Goal: Task Accomplishment & Management: Manage account settings

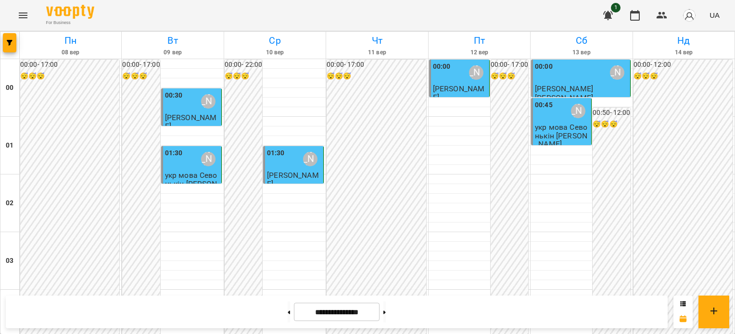
scroll to position [1153, 0]
click at [386, 311] on button at bounding box center [384, 312] width 2 height 21
type input "**********"
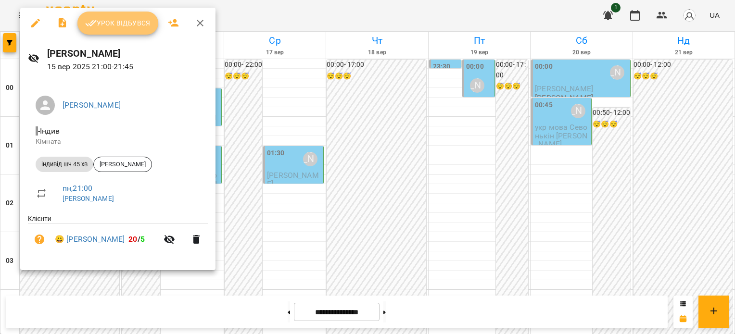
click at [107, 27] on span "Урок відбувся" at bounding box center [117, 23] width 65 height 12
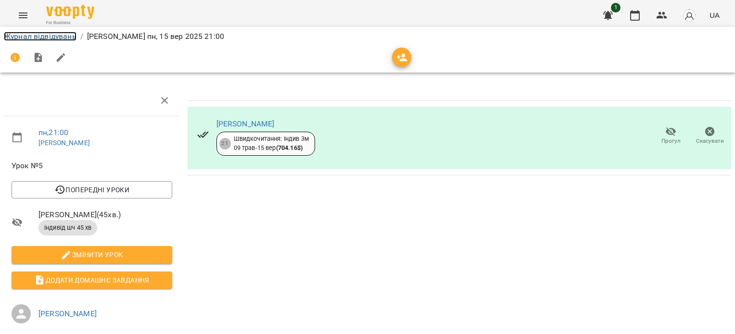
click at [34, 36] on link "Журнал відвідувань" at bounding box center [40, 36] width 73 height 9
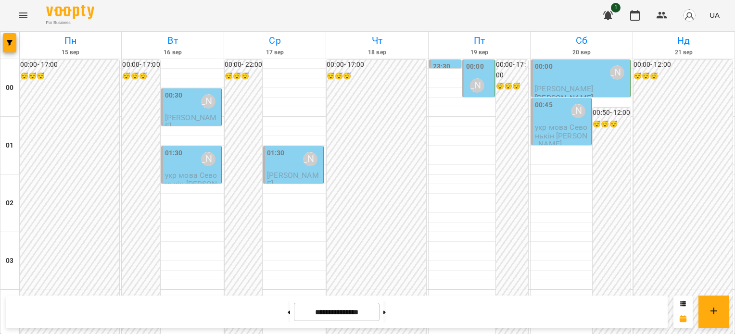
scroll to position [1153, 0]
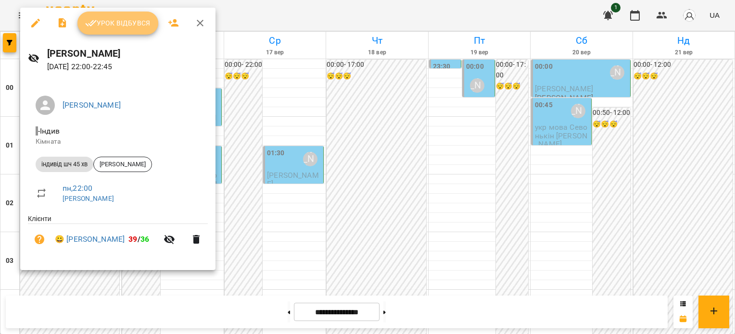
click at [104, 28] on span "Урок відбувся" at bounding box center [117, 23] width 65 height 12
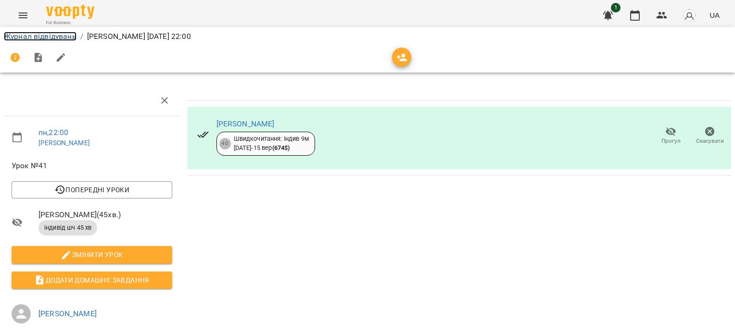
click at [64, 35] on link "Журнал відвідувань" at bounding box center [40, 36] width 73 height 9
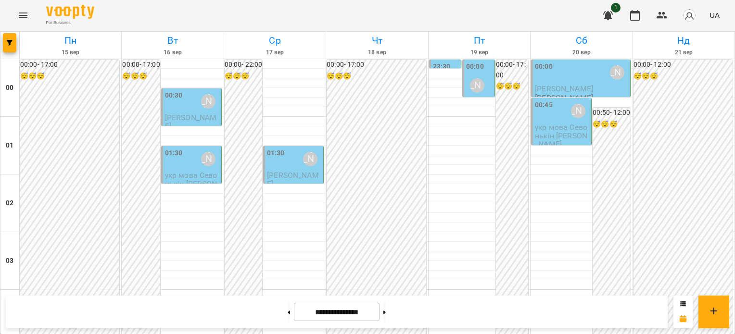
scroll to position [1105, 0]
